Goal: Communication & Community: Answer question/provide support

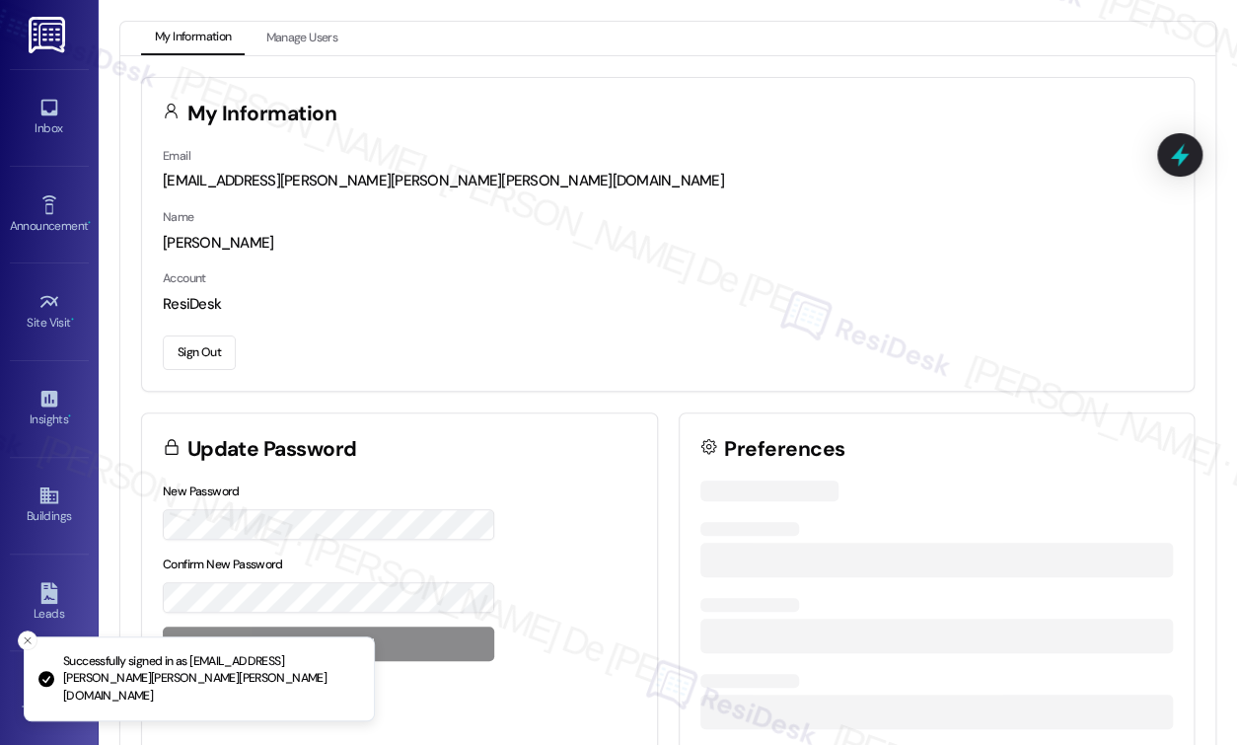
scroll to position [1239, 0]
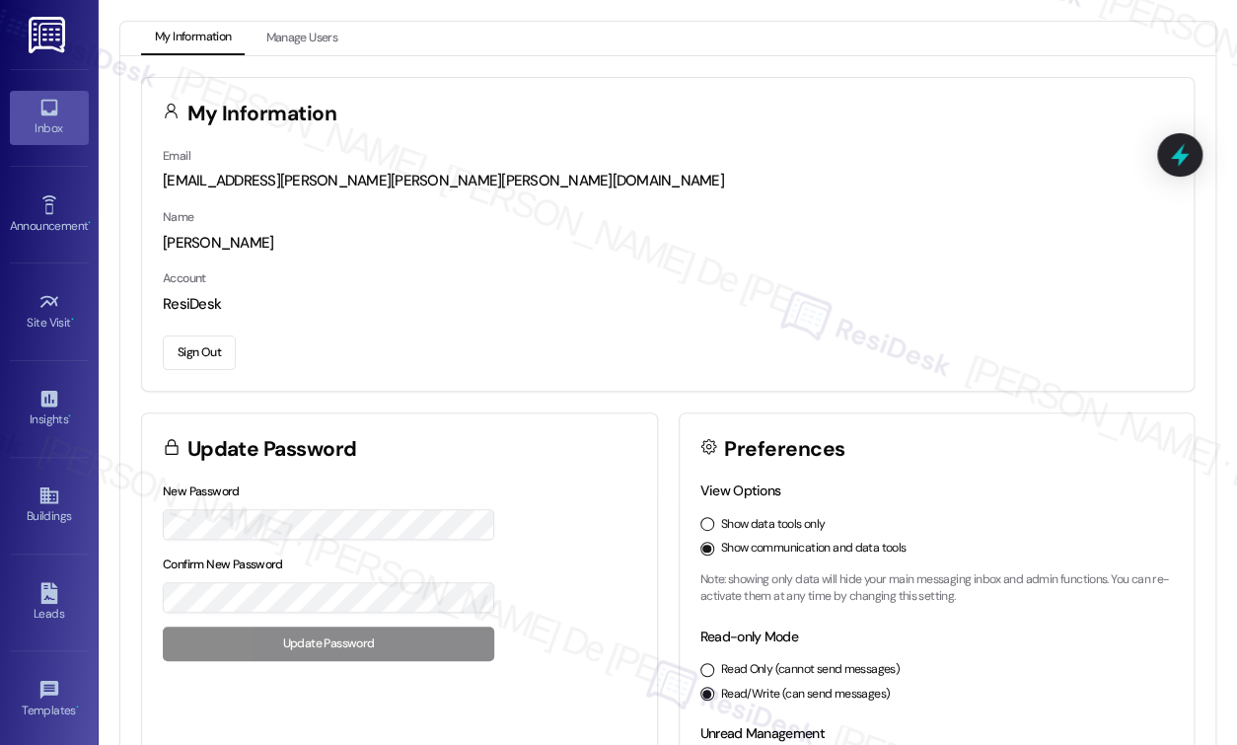
click at [45, 122] on div "Inbox" at bounding box center [49, 128] width 99 height 20
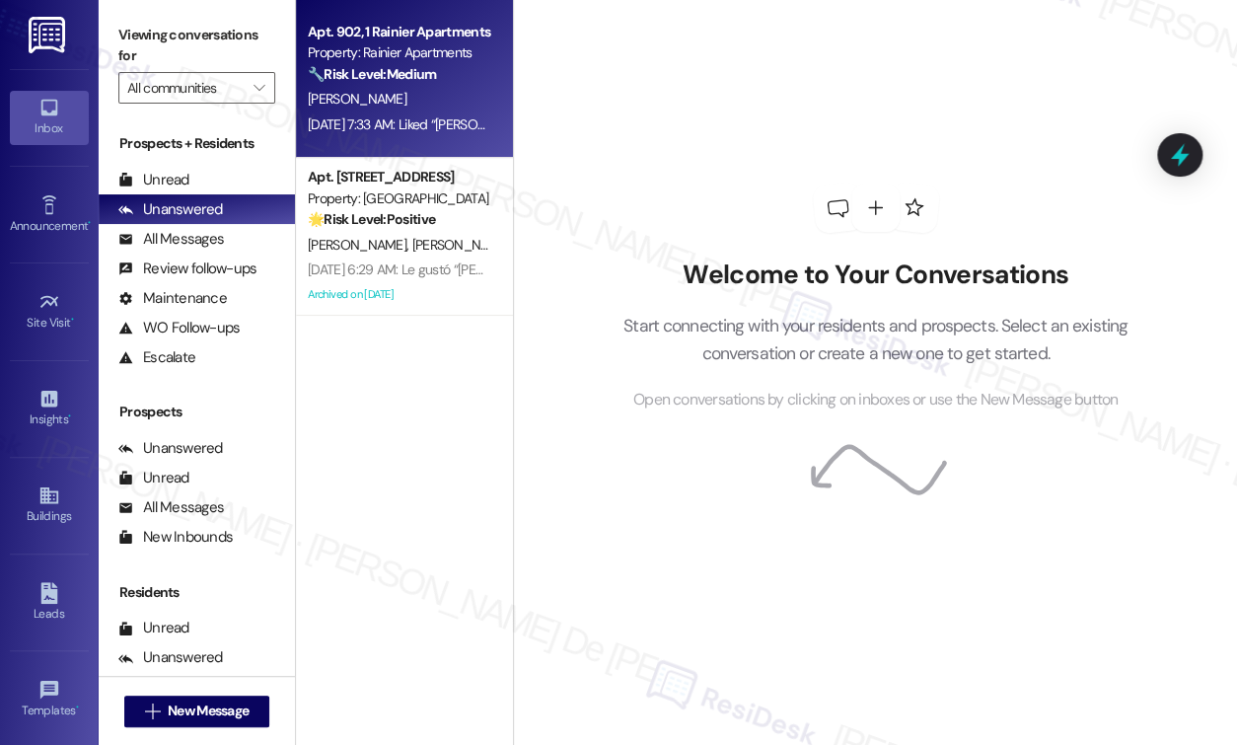
click at [372, 83] on strong "🔧 Risk Level: Medium" at bounding box center [372, 74] width 128 height 18
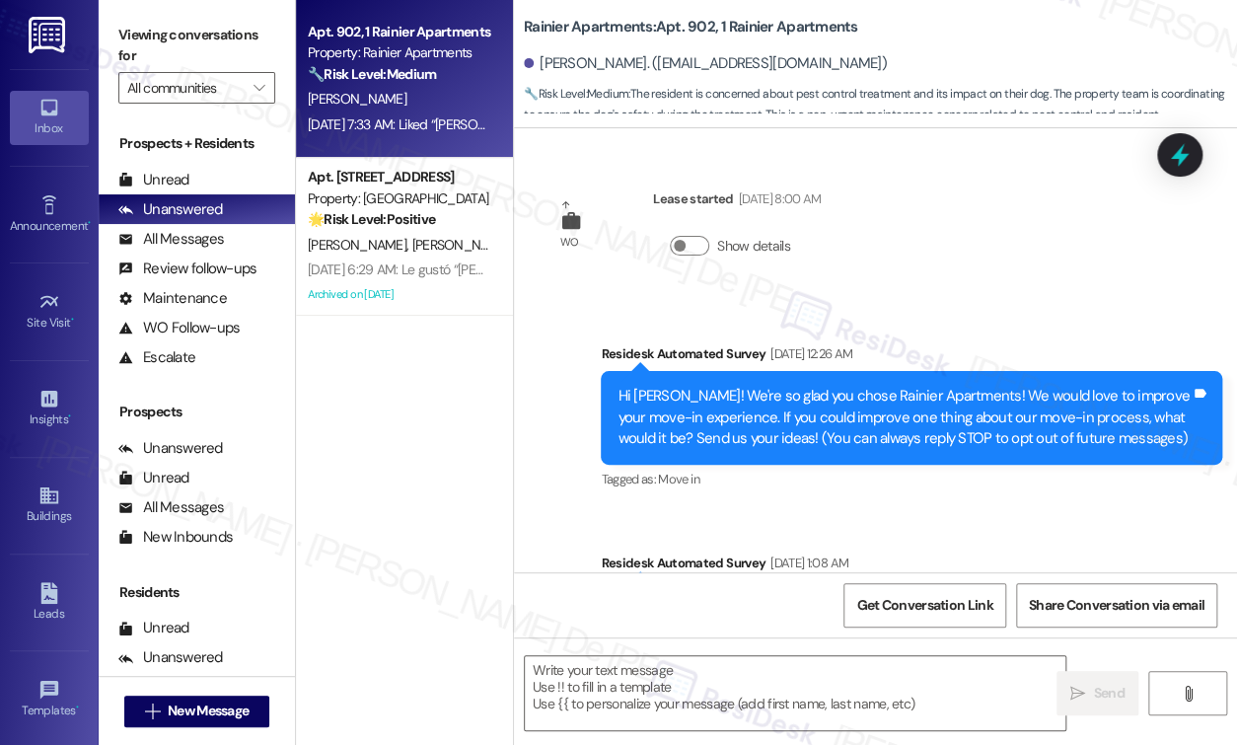
scroll to position [6196, 0]
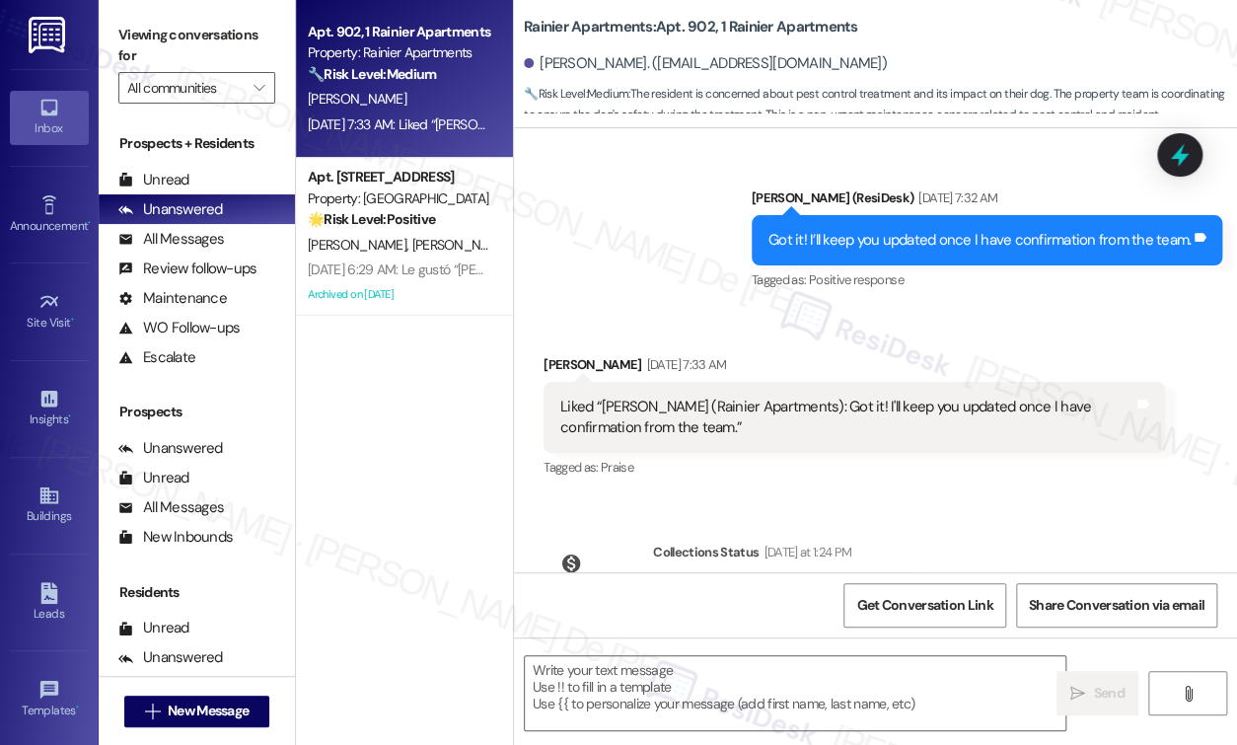
type textarea "Fetching suggested responses. Please feel free to read through the conversation…"
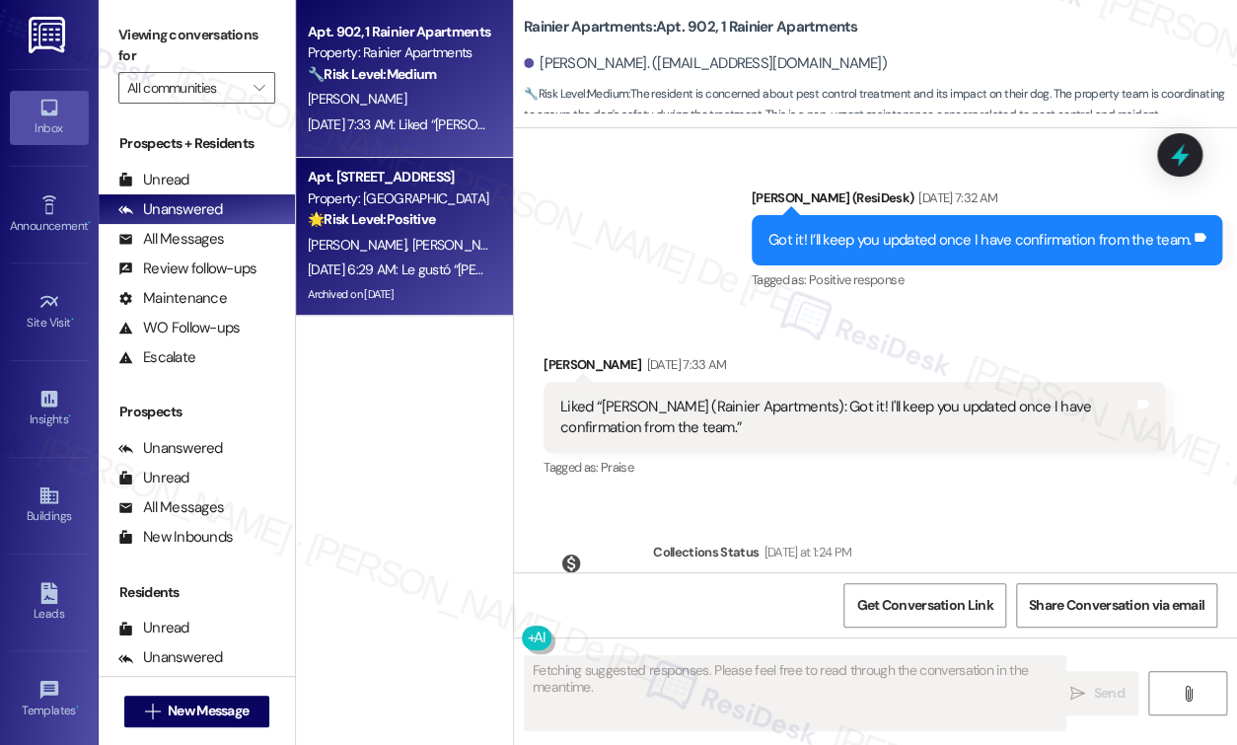
click at [451, 261] on div "[DATE] 6:29 AM: Le gustó “[PERSON_NAME] ([GEOGRAPHIC_DATA]): Hi [PERSON_NAME], …" at bounding box center [890, 269] width 1165 height 18
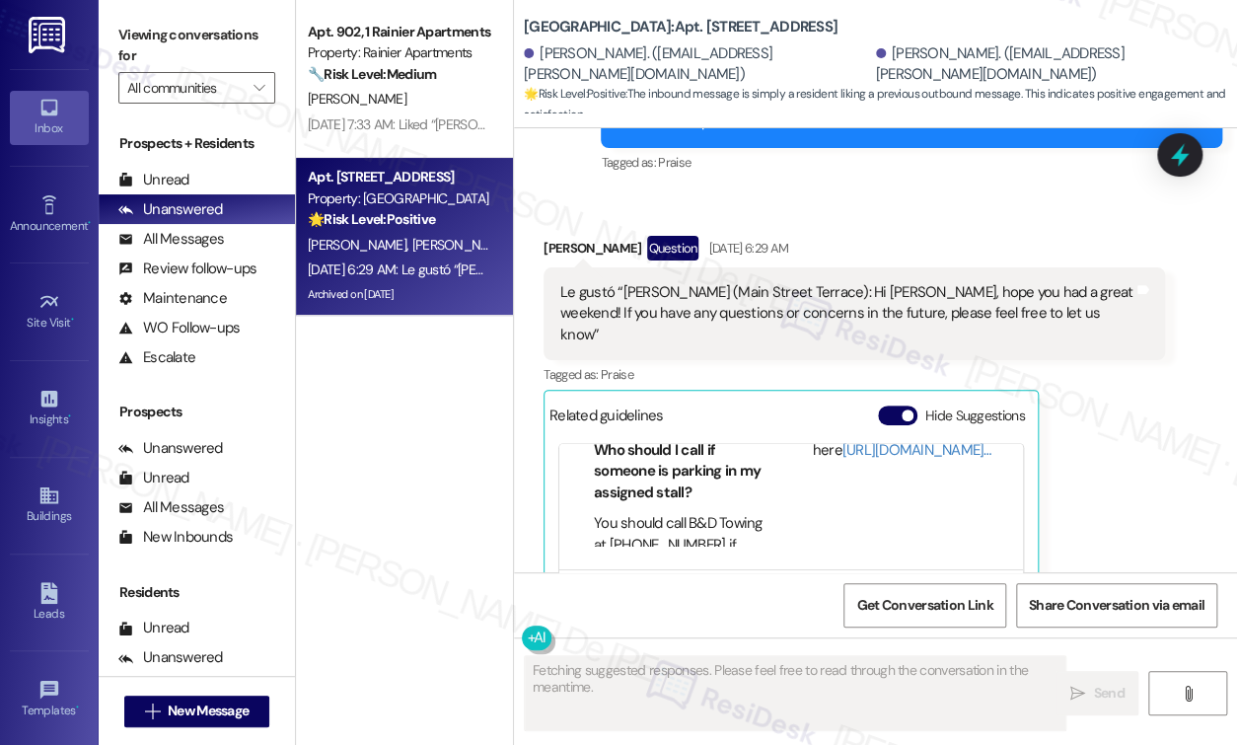
scroll to position [23759, 0]
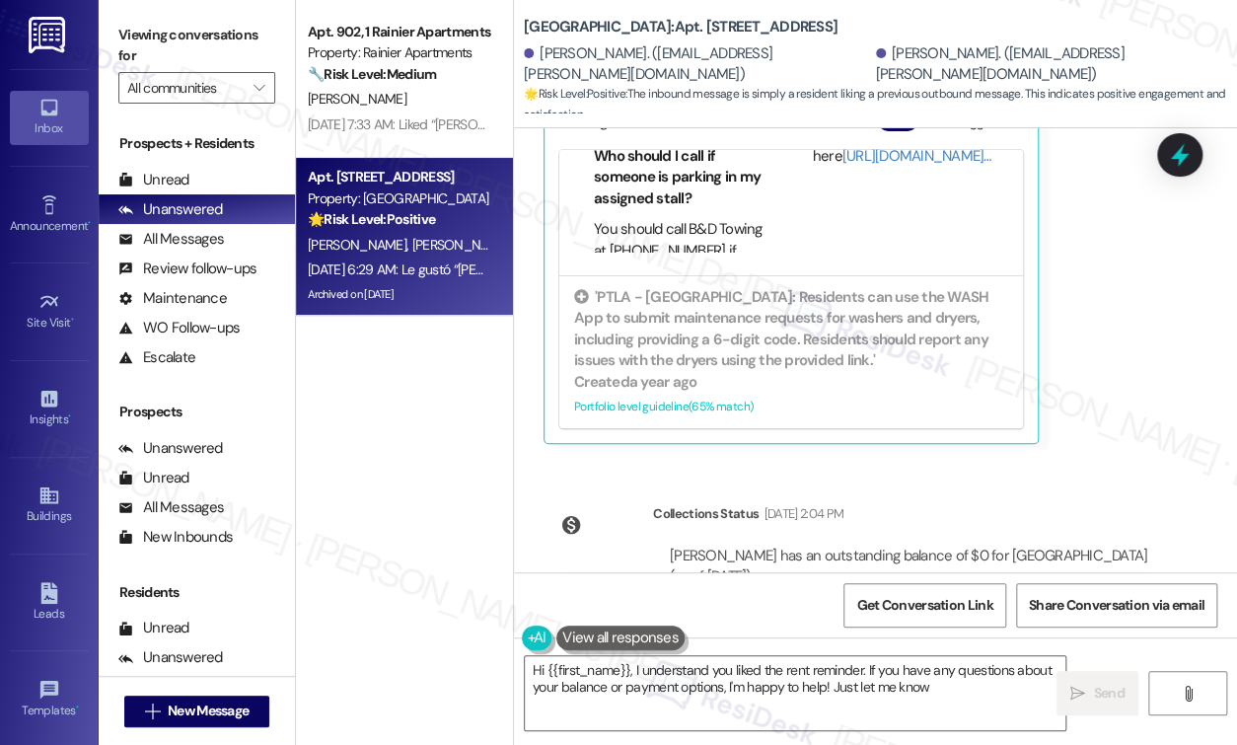
type textarea "Hi {{first_name}}, I understand you liked the rent reminder. If you have any qu…"
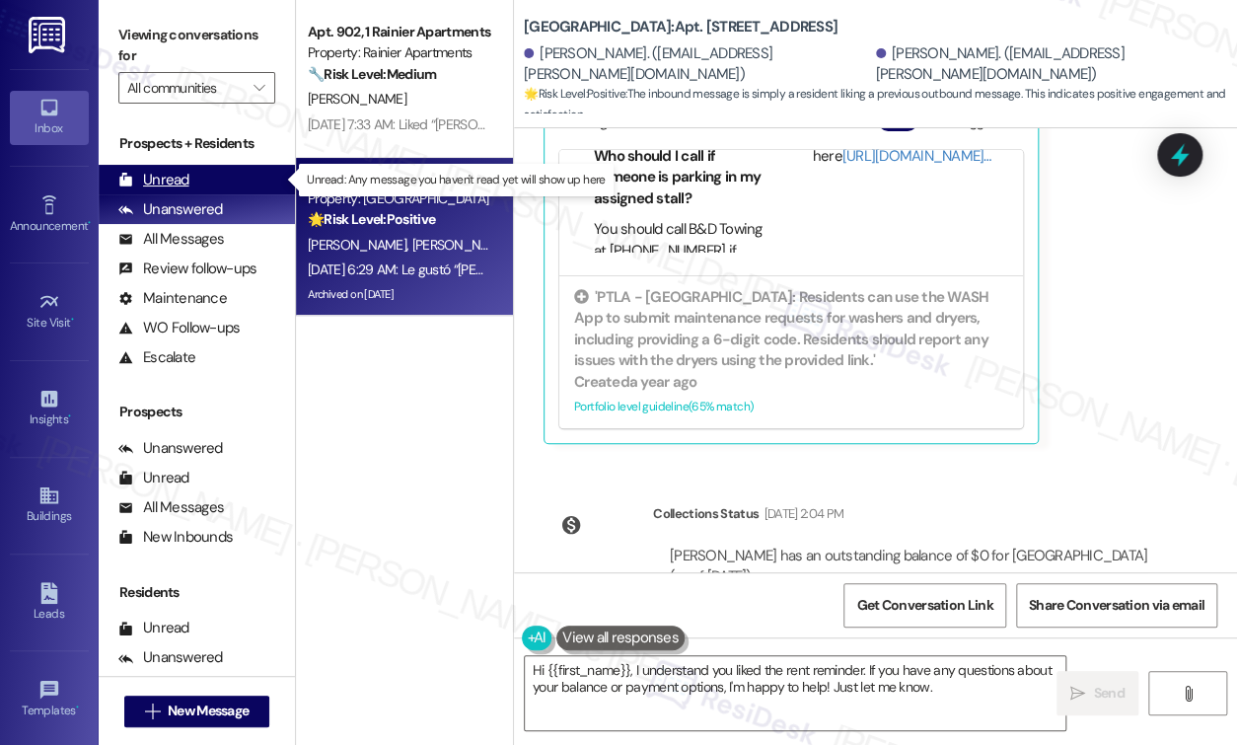
click at [237, 171] on div "Unread (0)" at bounding box center [197, 180] width 196 height 30
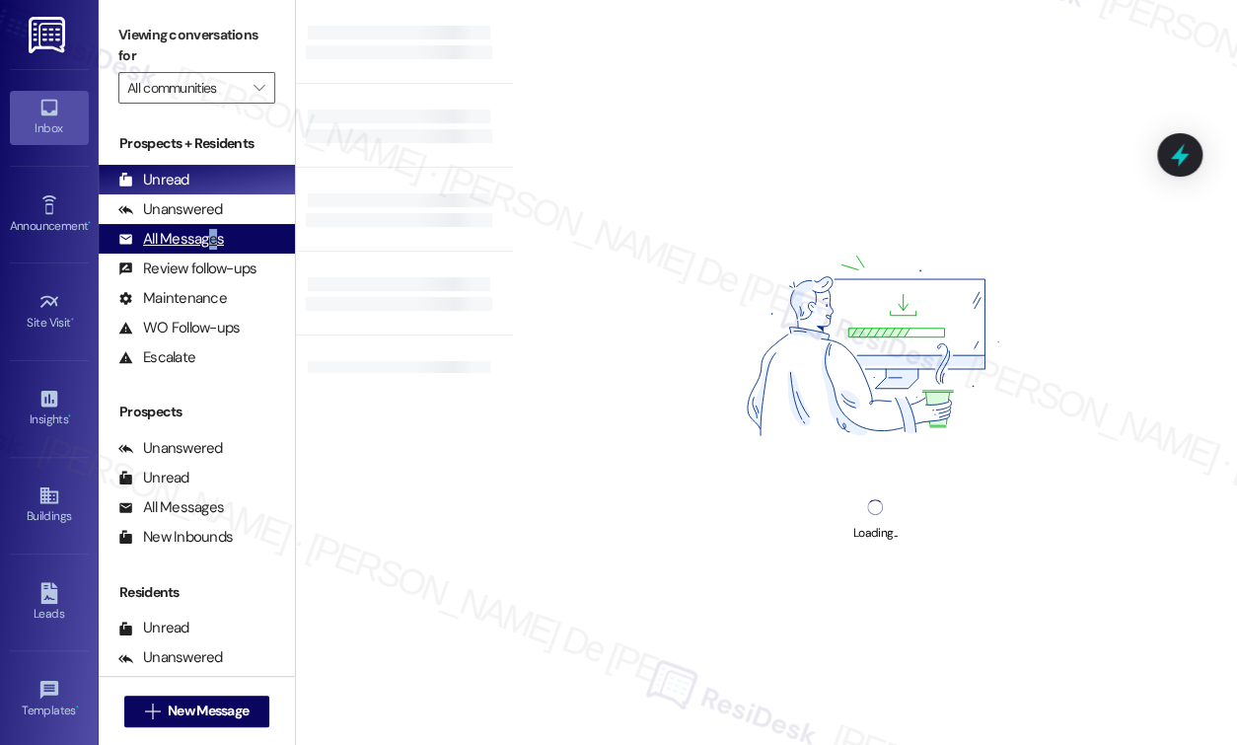
type textarea "e"
click at [213, 244] on div "All Messages" at bounding box center [171, 239] width 106 height 21
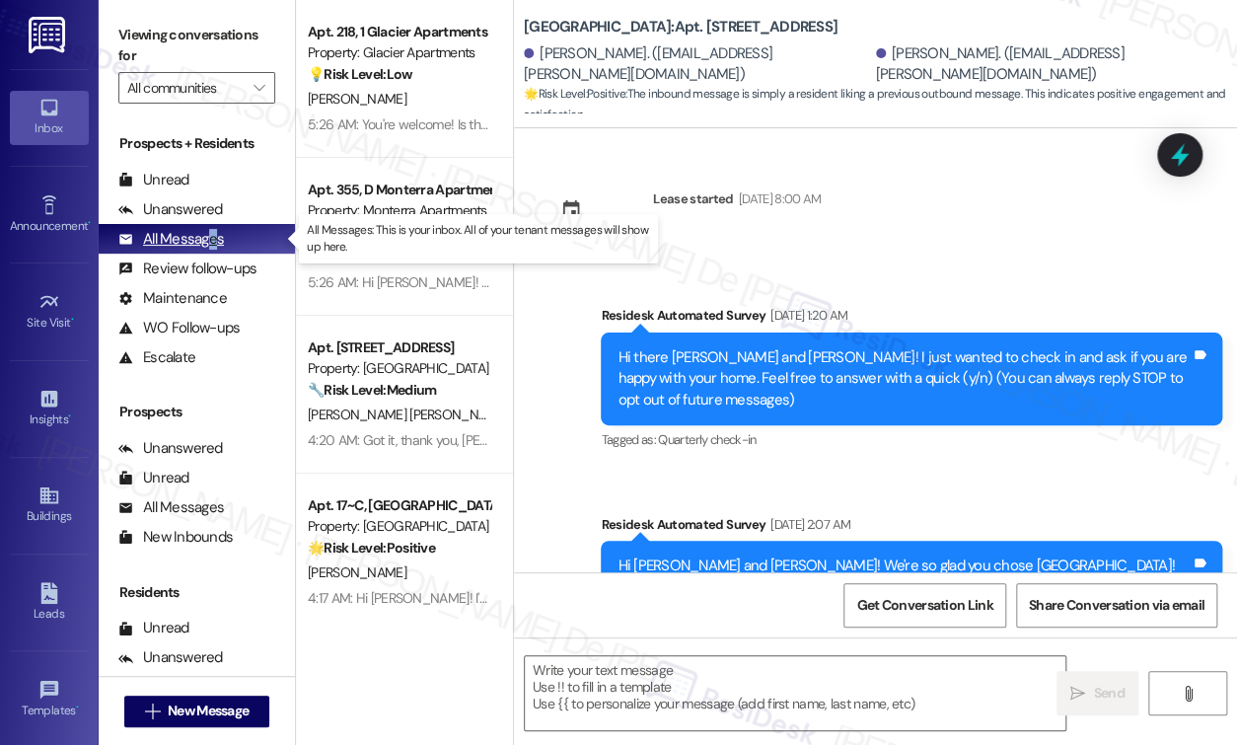
type textarea "Fetching suggested responses. Please feel free to read through the conversation…"
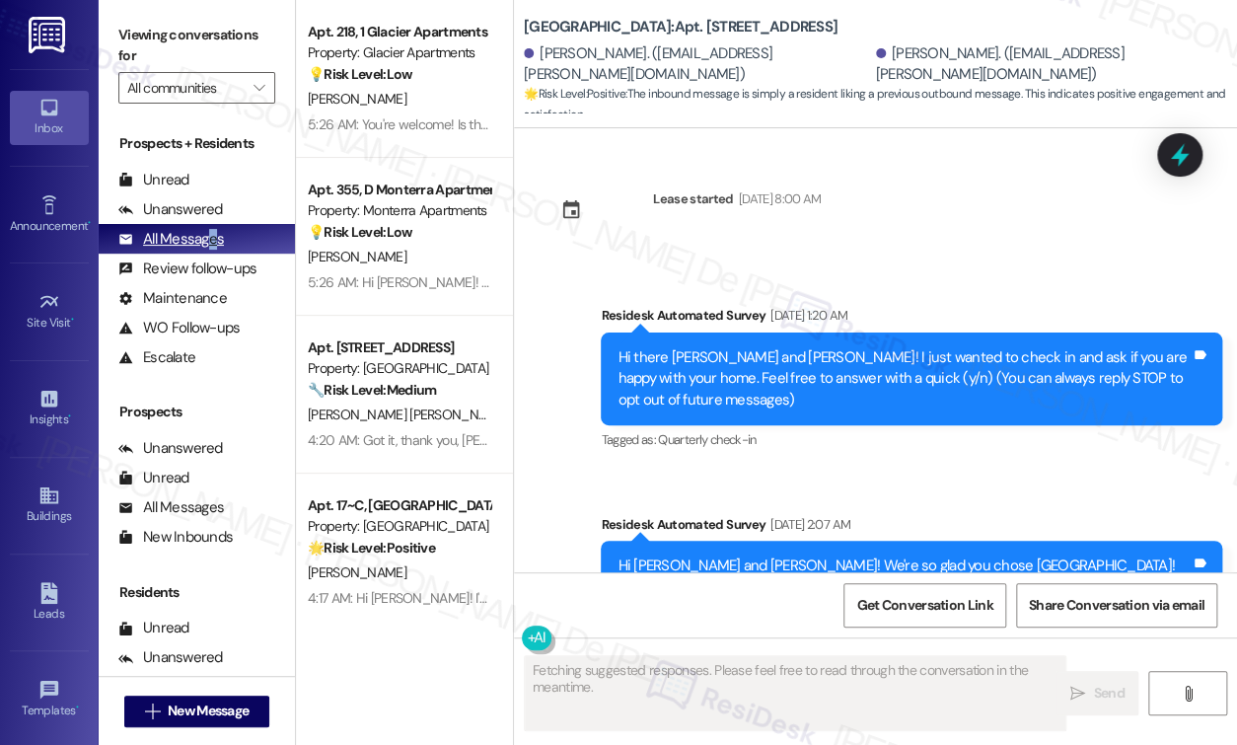
scroll to position [23555, 0]
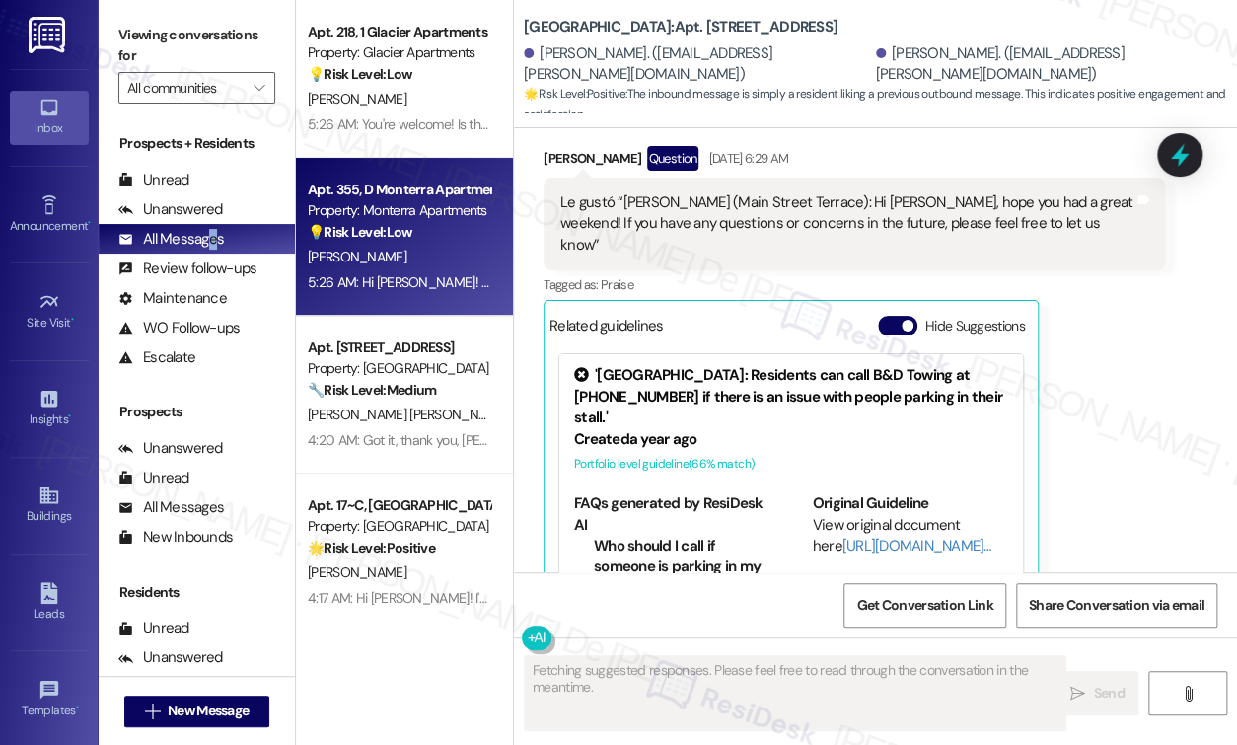
click at [412, 255] on div "[PERSON_NAME]" at bounding box center [399, 257] width 186 height 25
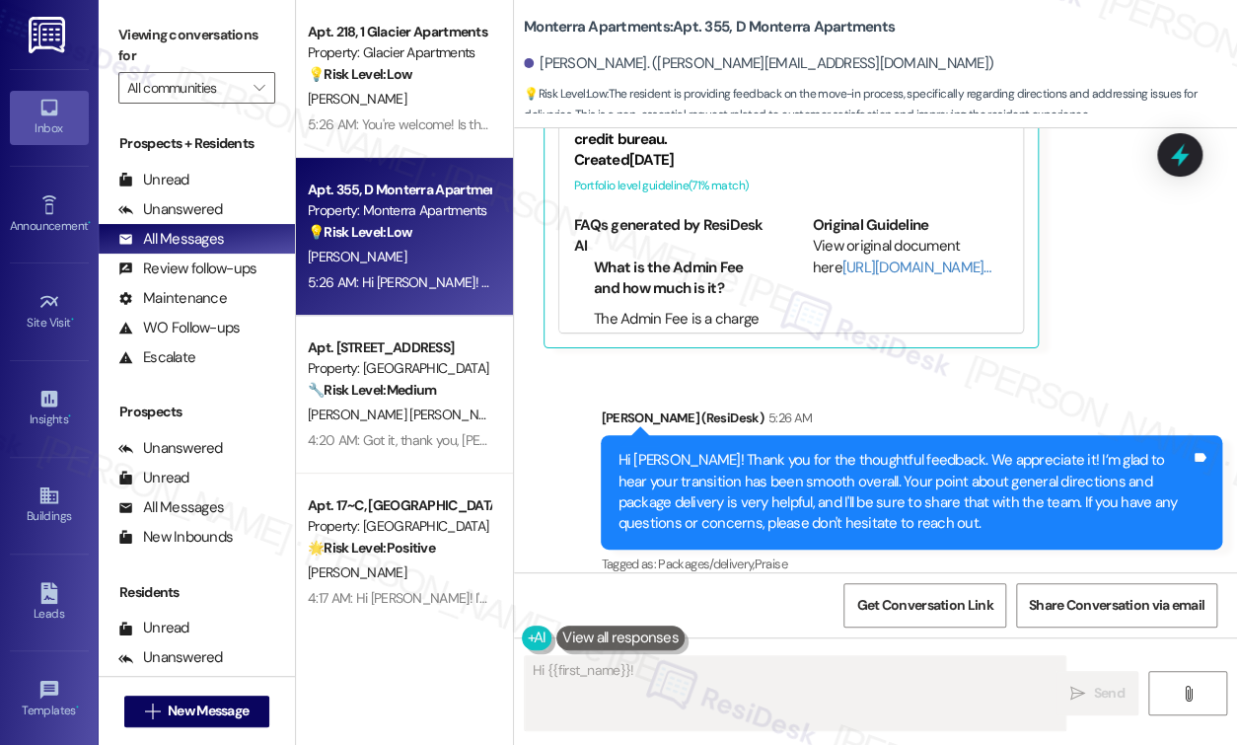
scroll to position [765, 0]
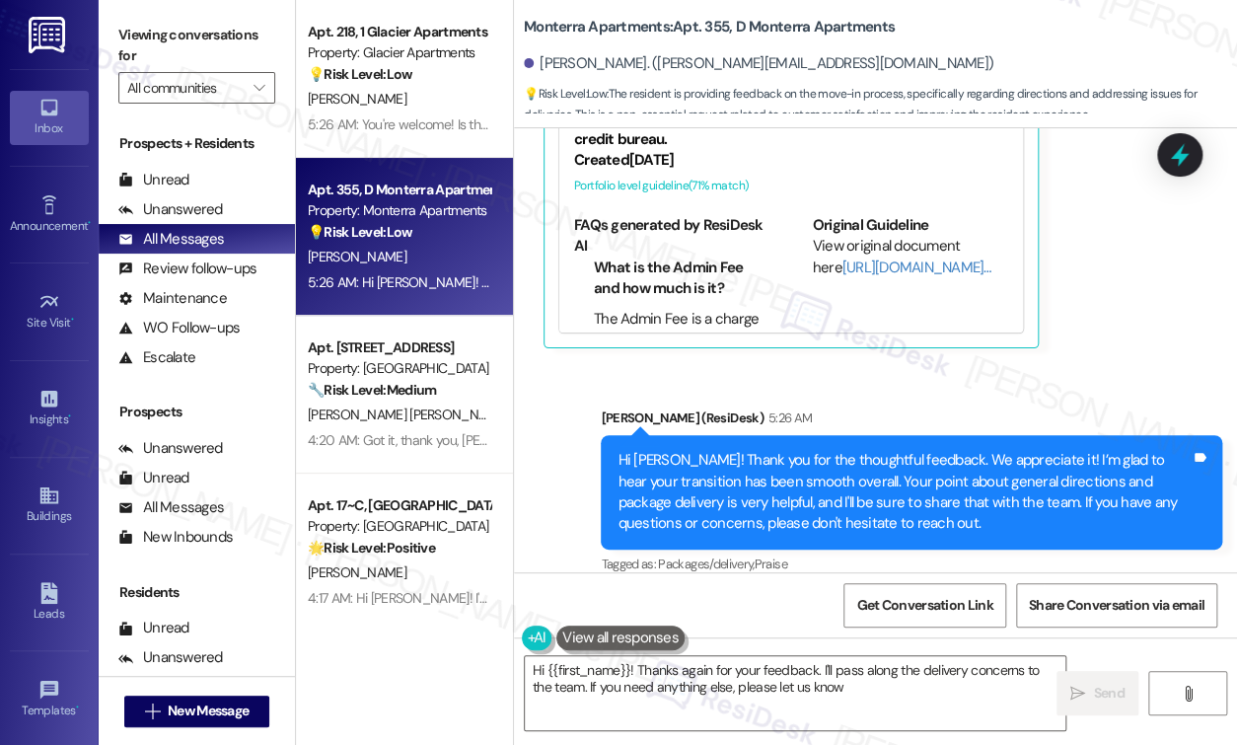
type textarea "Hi {{first_name}}! Thanks again for your feedback. I'll pass along the delivery…"
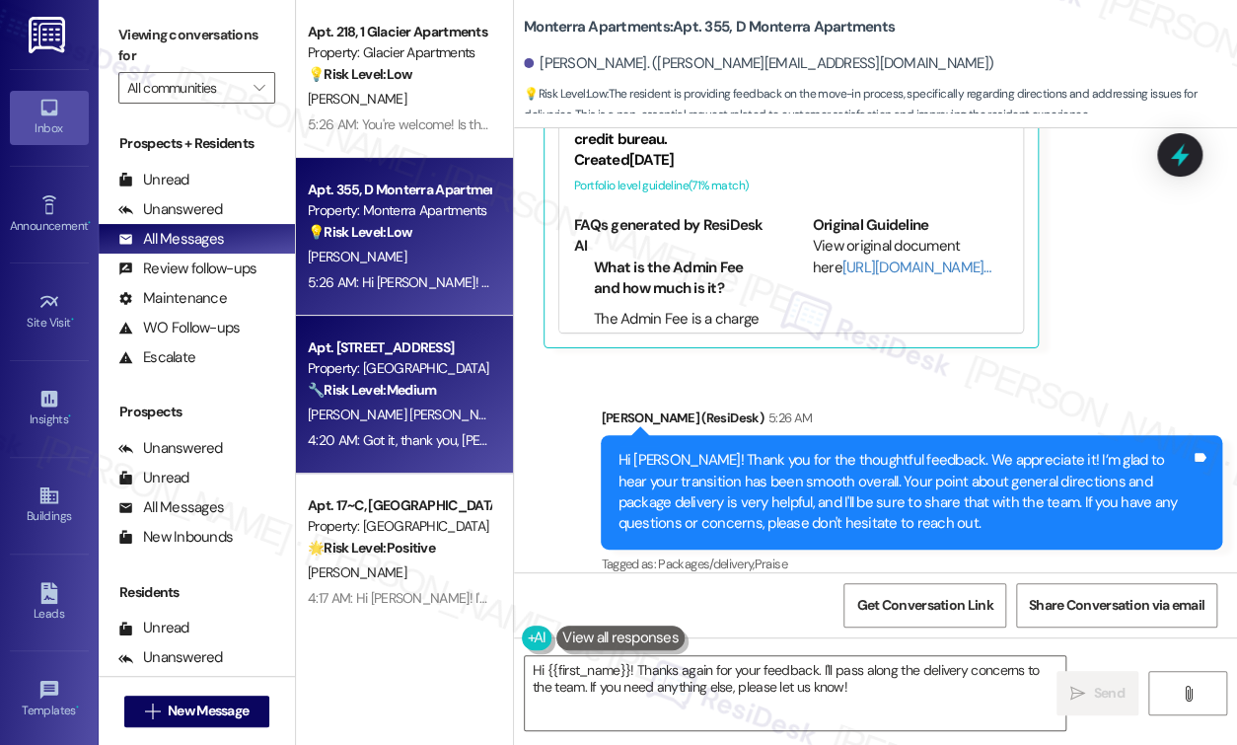
click at [397, 399] on div "🔧 Risk Level: Medium The resident is reporting a broken spout and cabinet hinge…" at bounding box center [399, 390] width 182 height 21
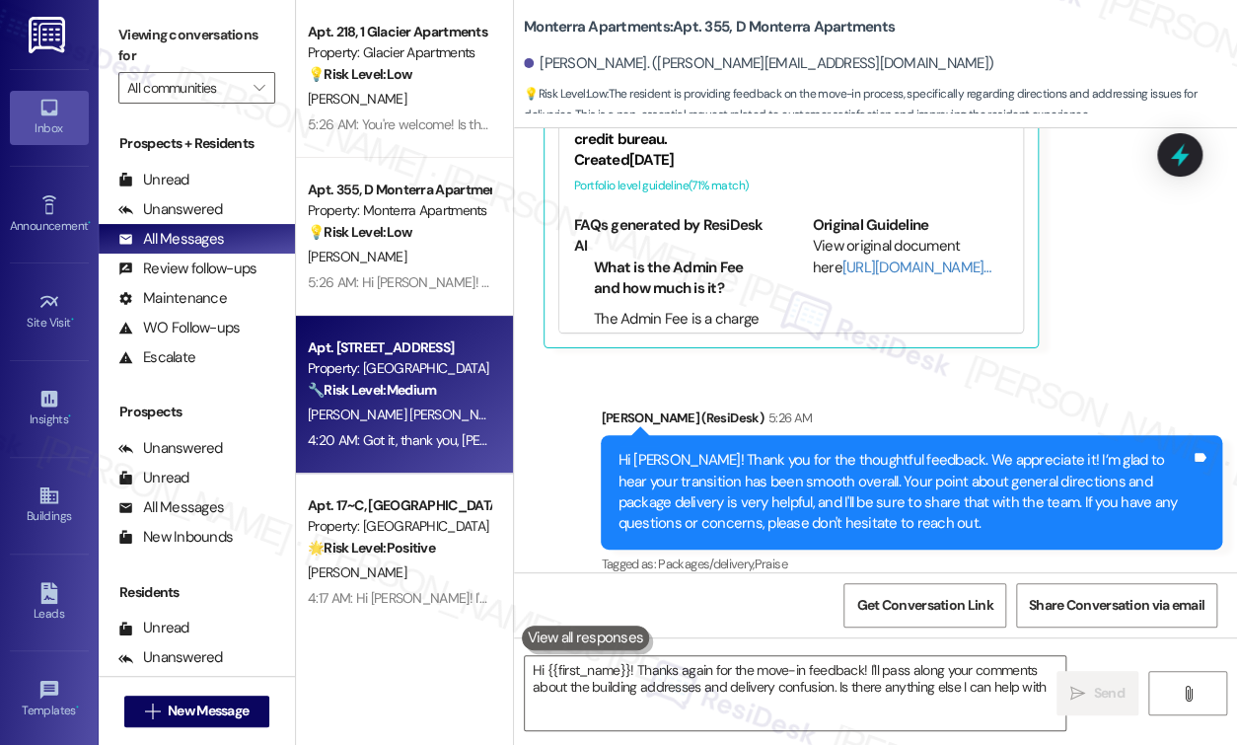
type textarea "Hi {{first_name}}! Thanks again for the move-in feedback! I'll pass along your …"
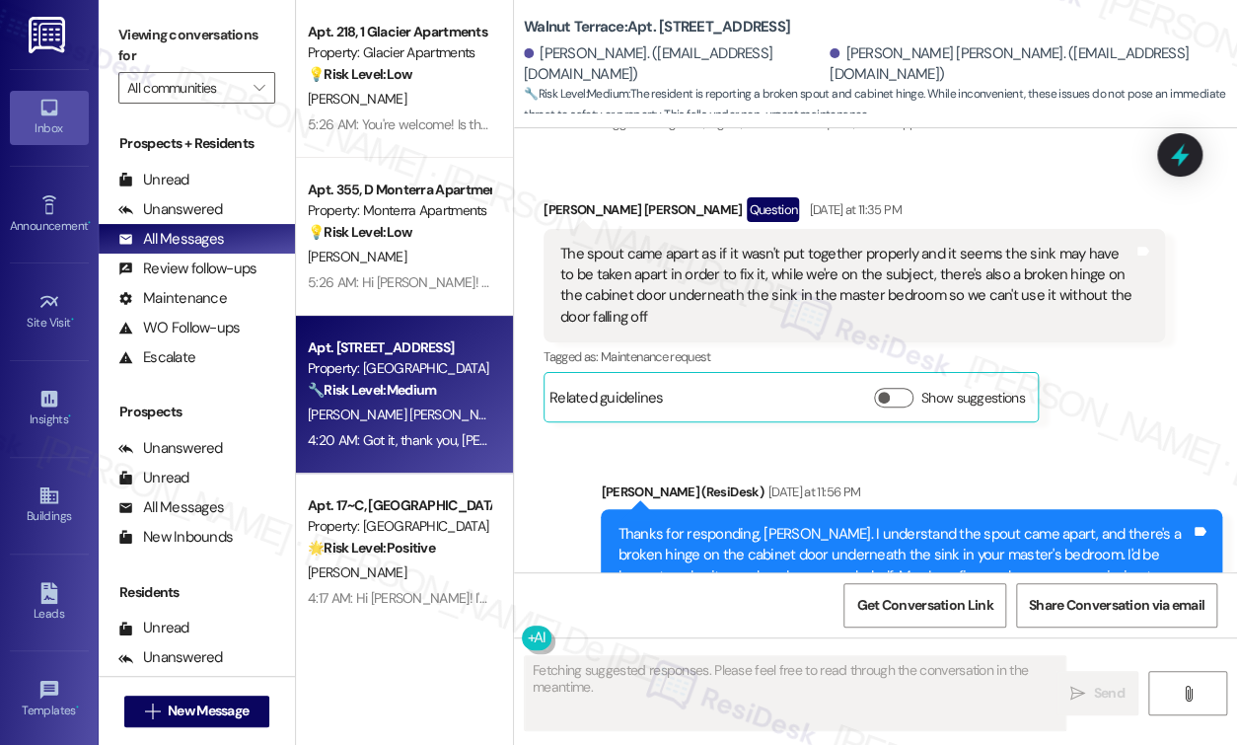
scroll to position [3267, 0]
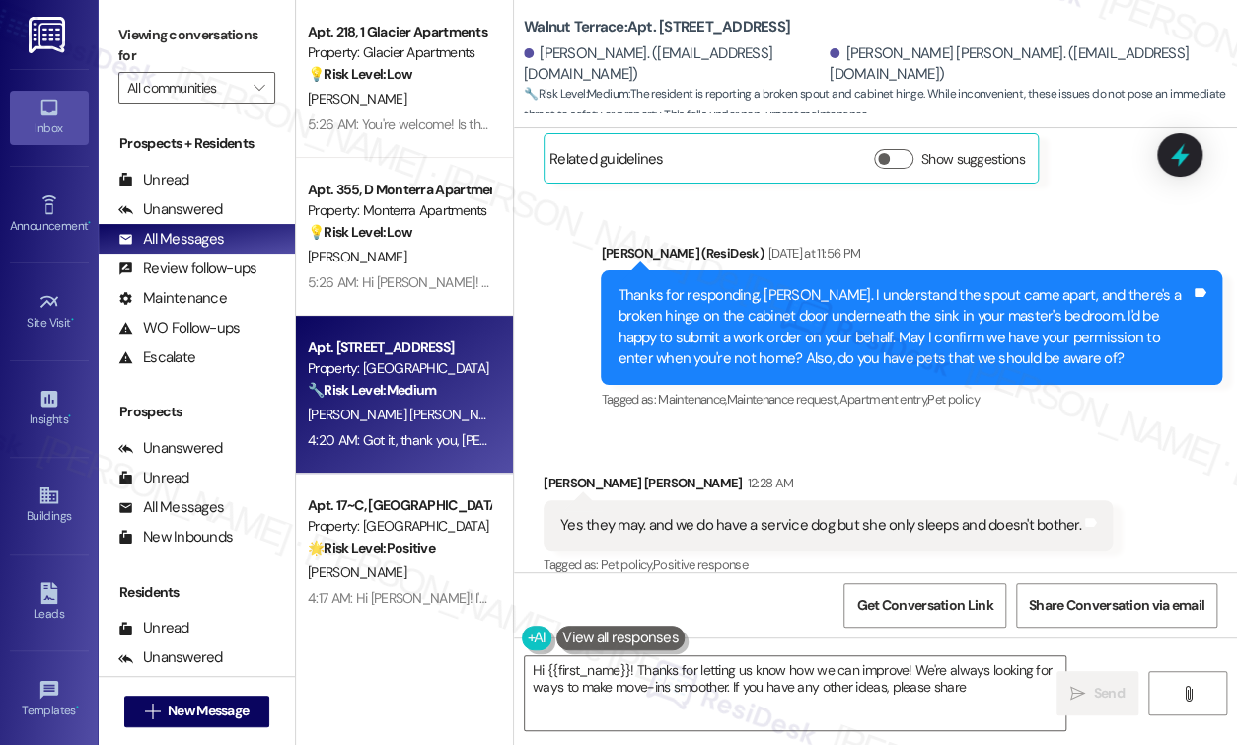
type textarea "Hi {{first_name}}! Thanks for letting us know how we can improve! We're always …"
